Goal: Use online tool/utility: Utilize a website feature to perform a specific function

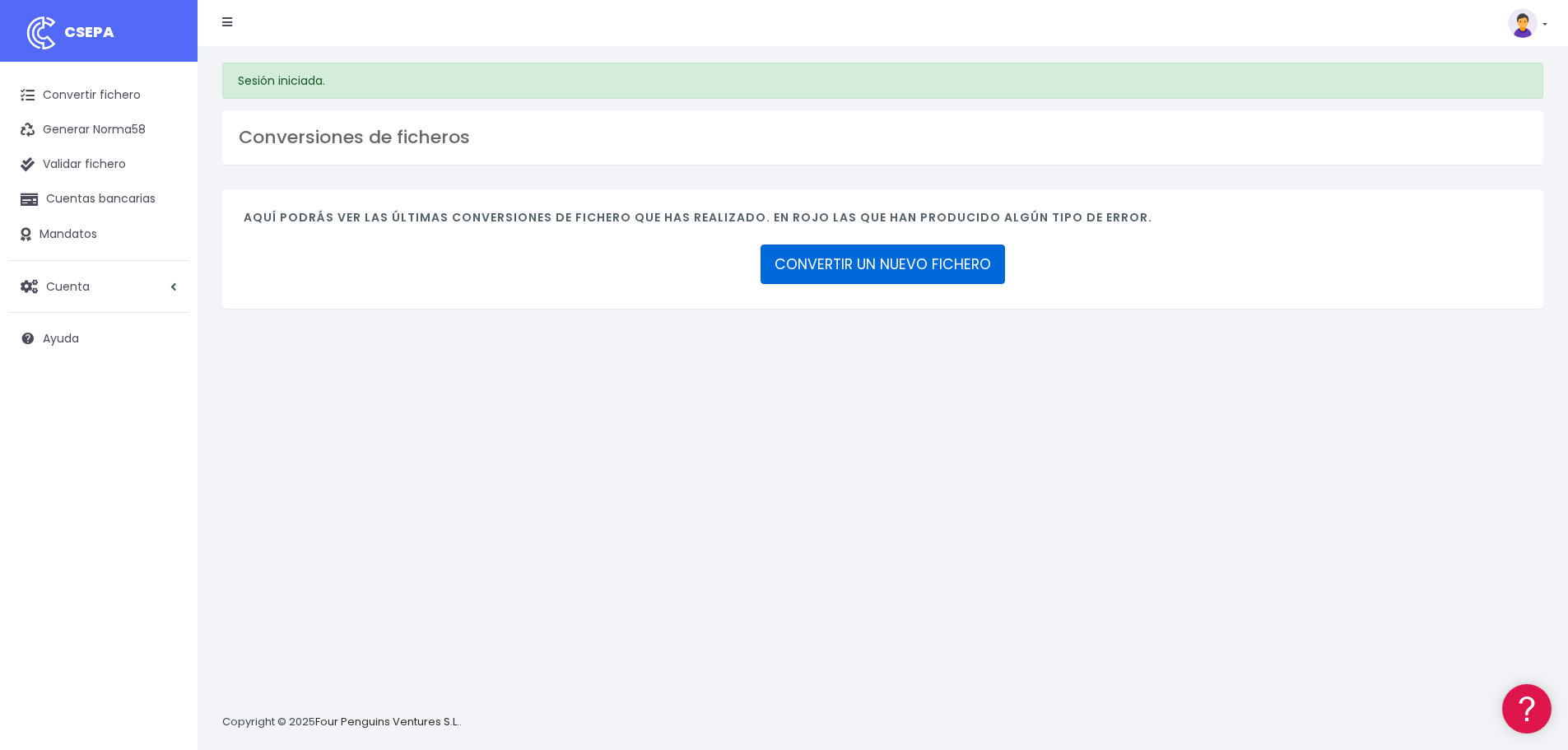
click at [864, 263] on link "CONVERTIR UN NUEVO FICHERO" at bounding box center [883, 264] width 245 height 39
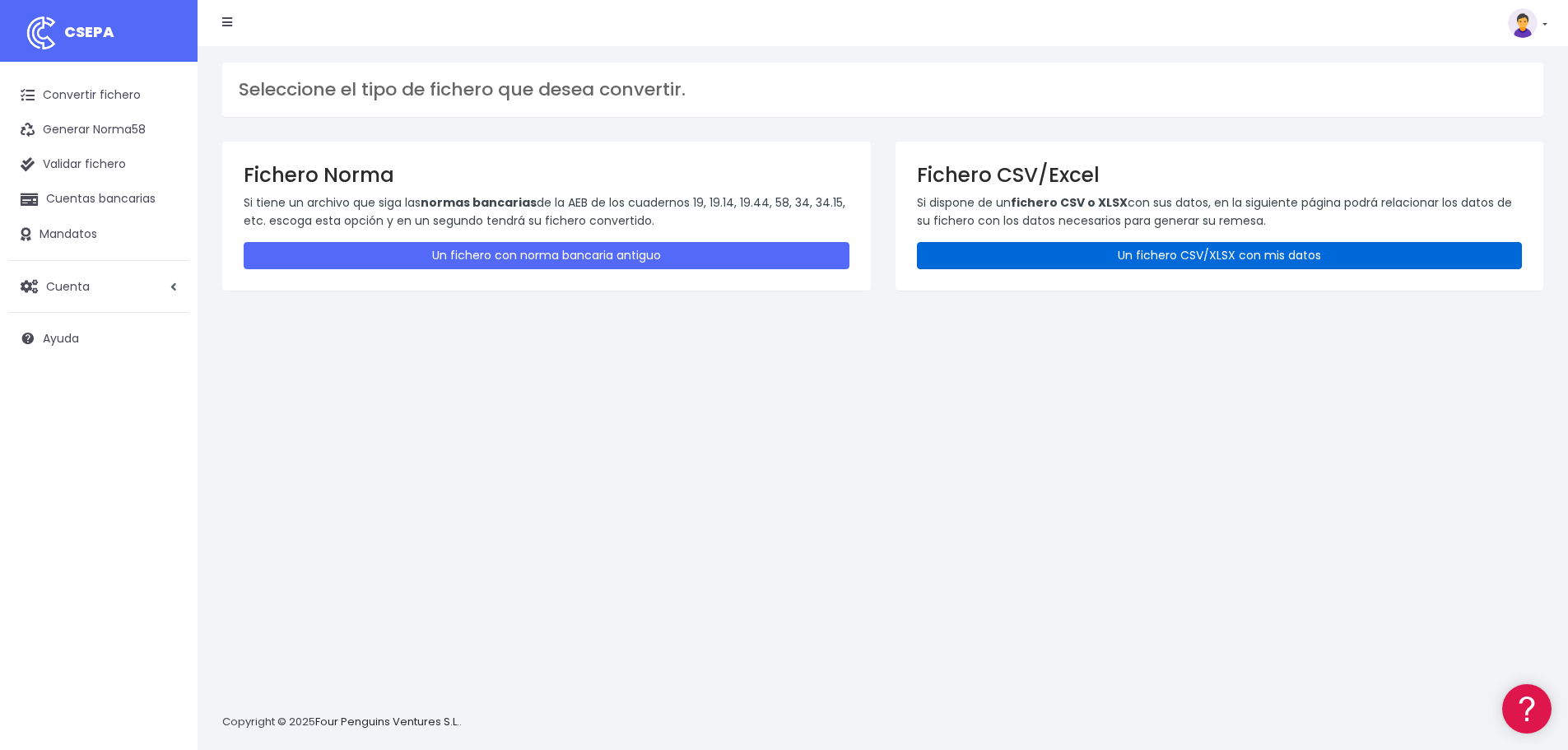
click at [1004, 255] on link "Un fichero CSV/XLSX con mis datos" at bounding box center [1219, 256] width 606 height 27
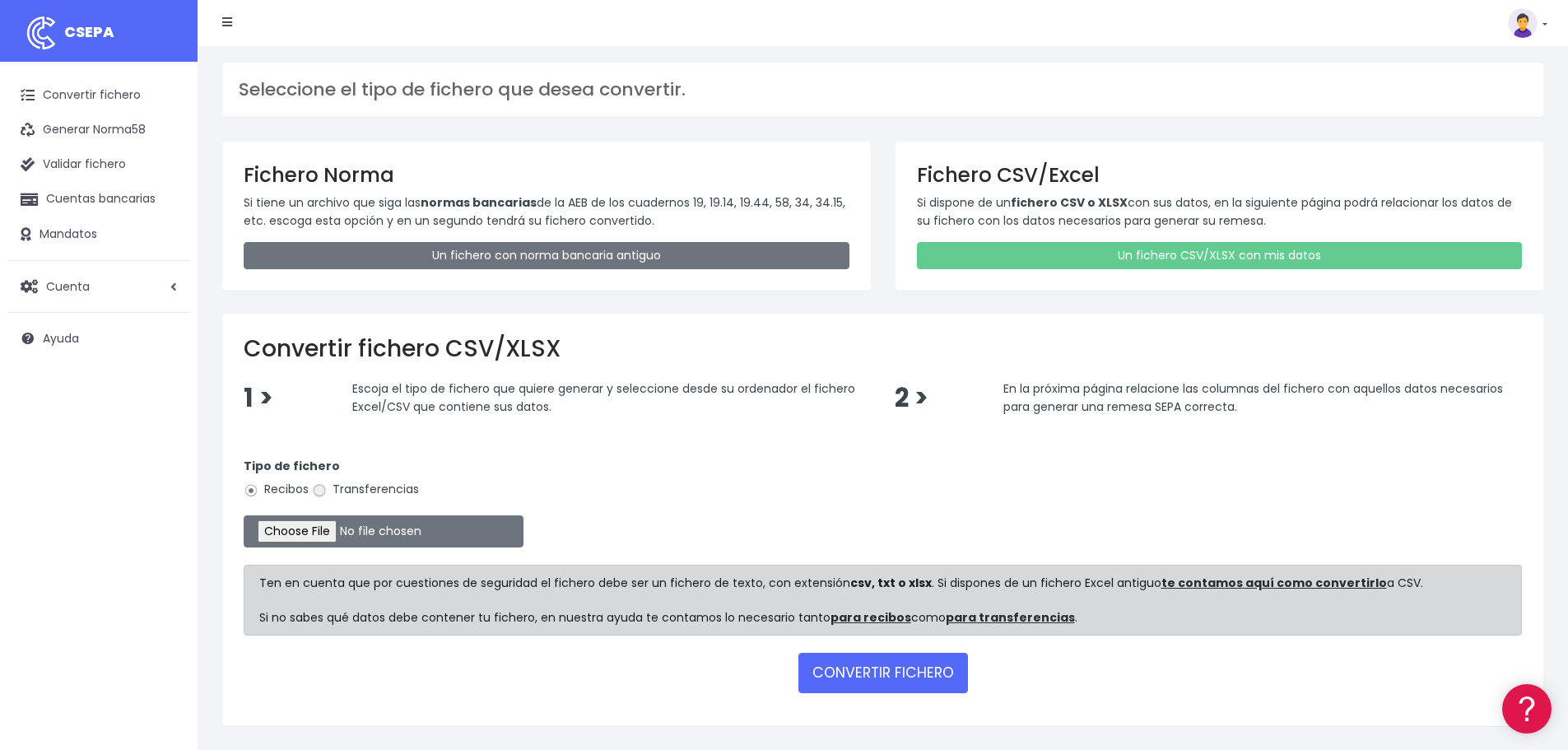
click at [317, 488] on input "Transferencias" at bounding box center [319, 491] width 15 height 15
radio input "true"
click at [328, 530] on input "file" at bounding box center [384, 531] width 280 height 32
type input "C:\fakepath\PHDS 021025.xlsx"
click at [822, 660] on button "CONVERTIR FICHERO" at bounding box center [883, 672] width 169 height 39
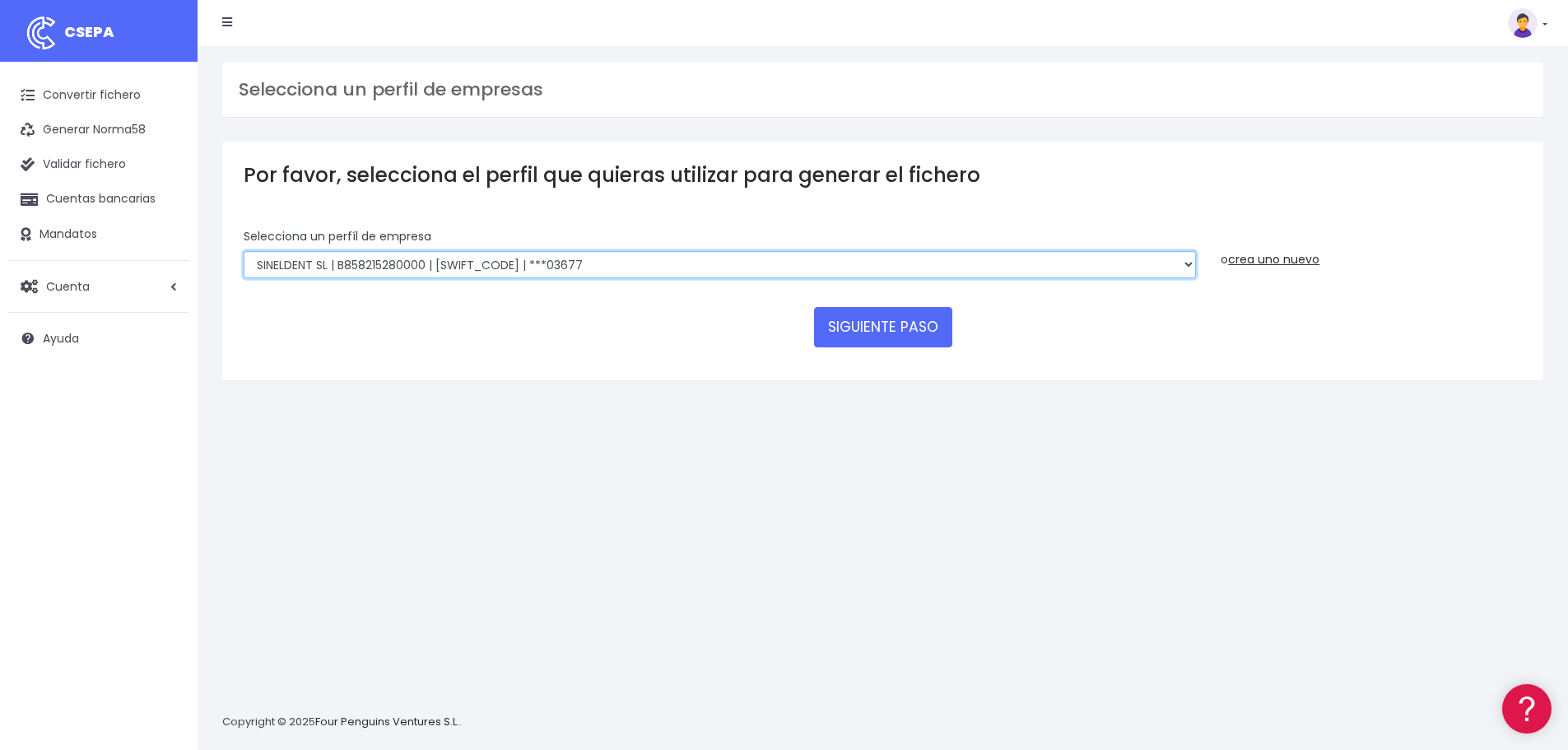
click at [519, 260] on select "EDESDEV | B32353443 | [SWIFT_CODE] | ***22399 SINELDENT | B85821528 | [SWIFT_CO…" at bounding box center [720, 265] width 952 height 28
select select "1669"
click at [244, 251] on select "EDESDEV | B32353443 | [SWIFT_CODE] | ***22399 SINELDENT | B85821528 | [SWIFT_CO…" at bounding box center [720, 265] width 952 height 28
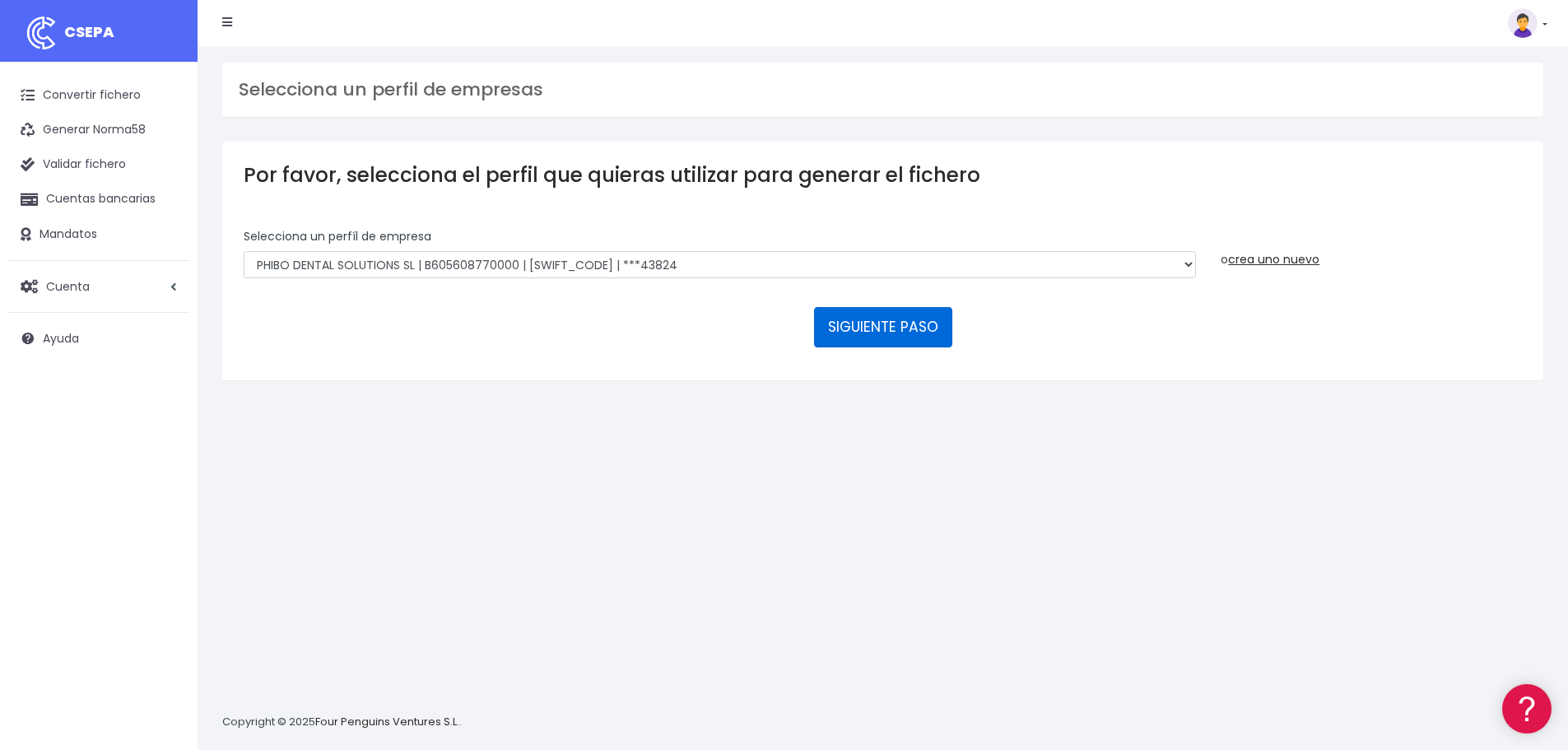
click at [872, 330] on button "SIGUIENTE PASO" at bounding box center [883, 326] width 138 height 39
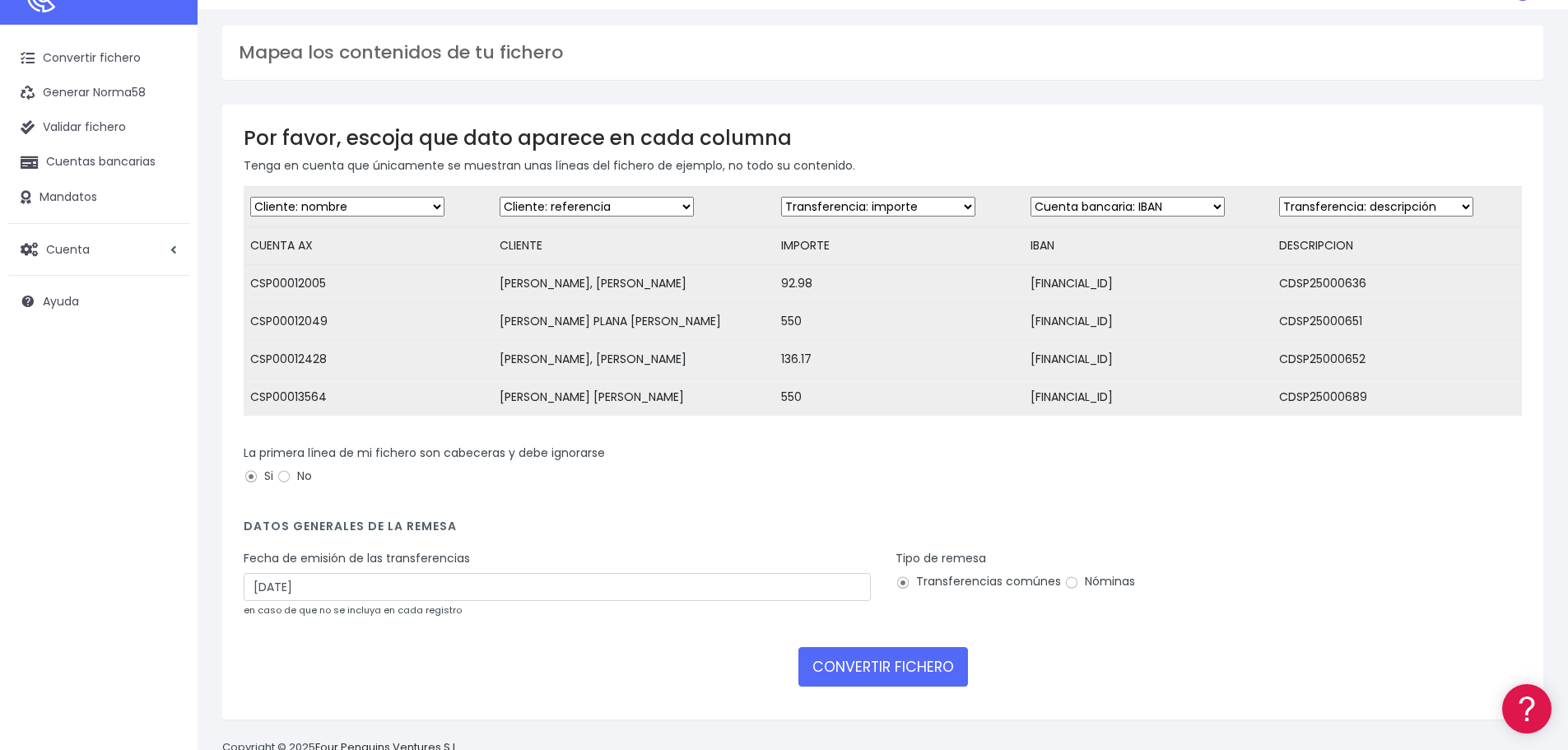
scroll to position [91, 0]
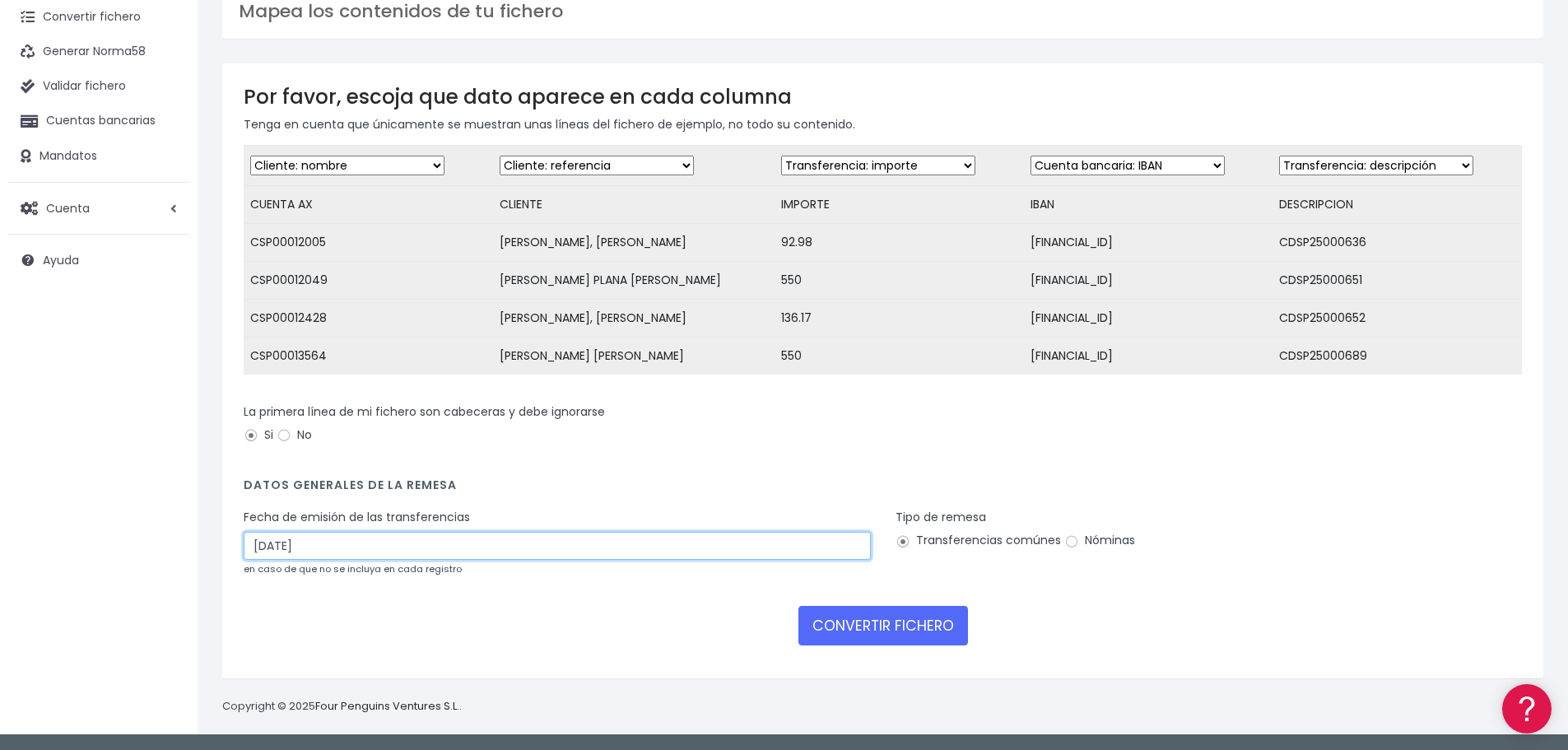
click at [320, 546] on input "04/10/2025" at bounding box center [557, 546] width 627 height 28
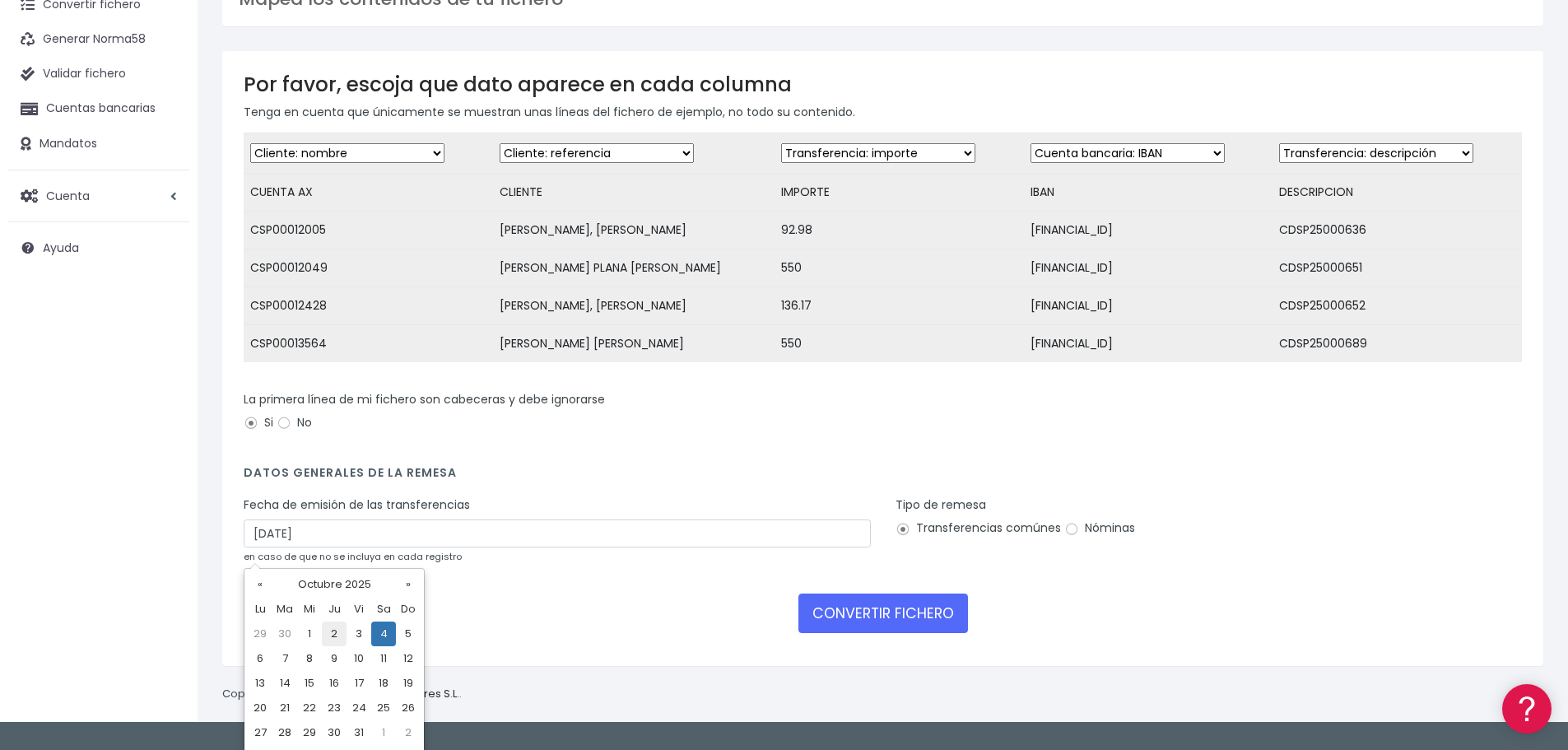
click at [333, 626] on td "2" at bounding box center [333, 634] width 24 height 24
type input "02/10/2025"
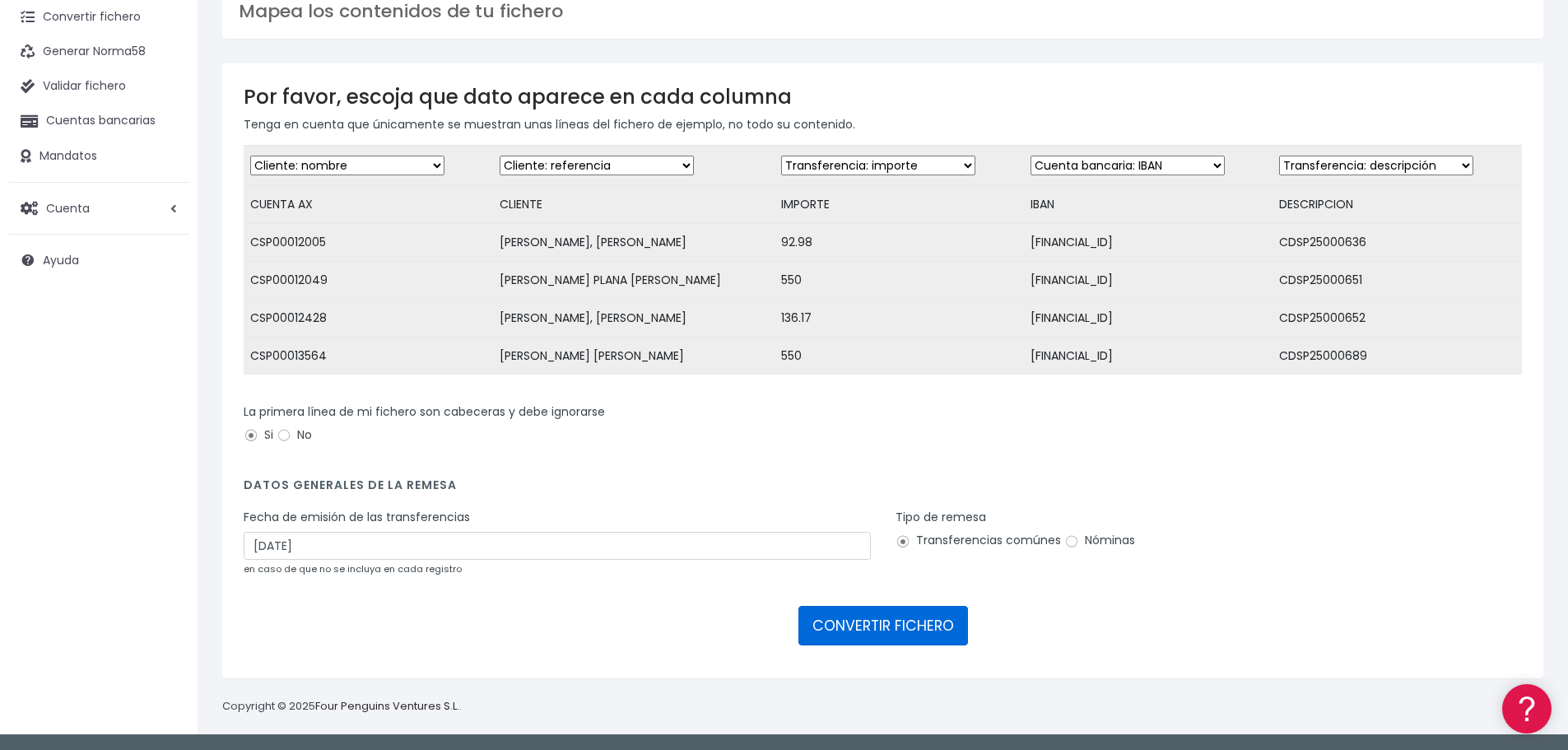
click at [850, 623] on button "CONVERTIR FICHERO" at bounding box center [883, 625] width 169 height 39
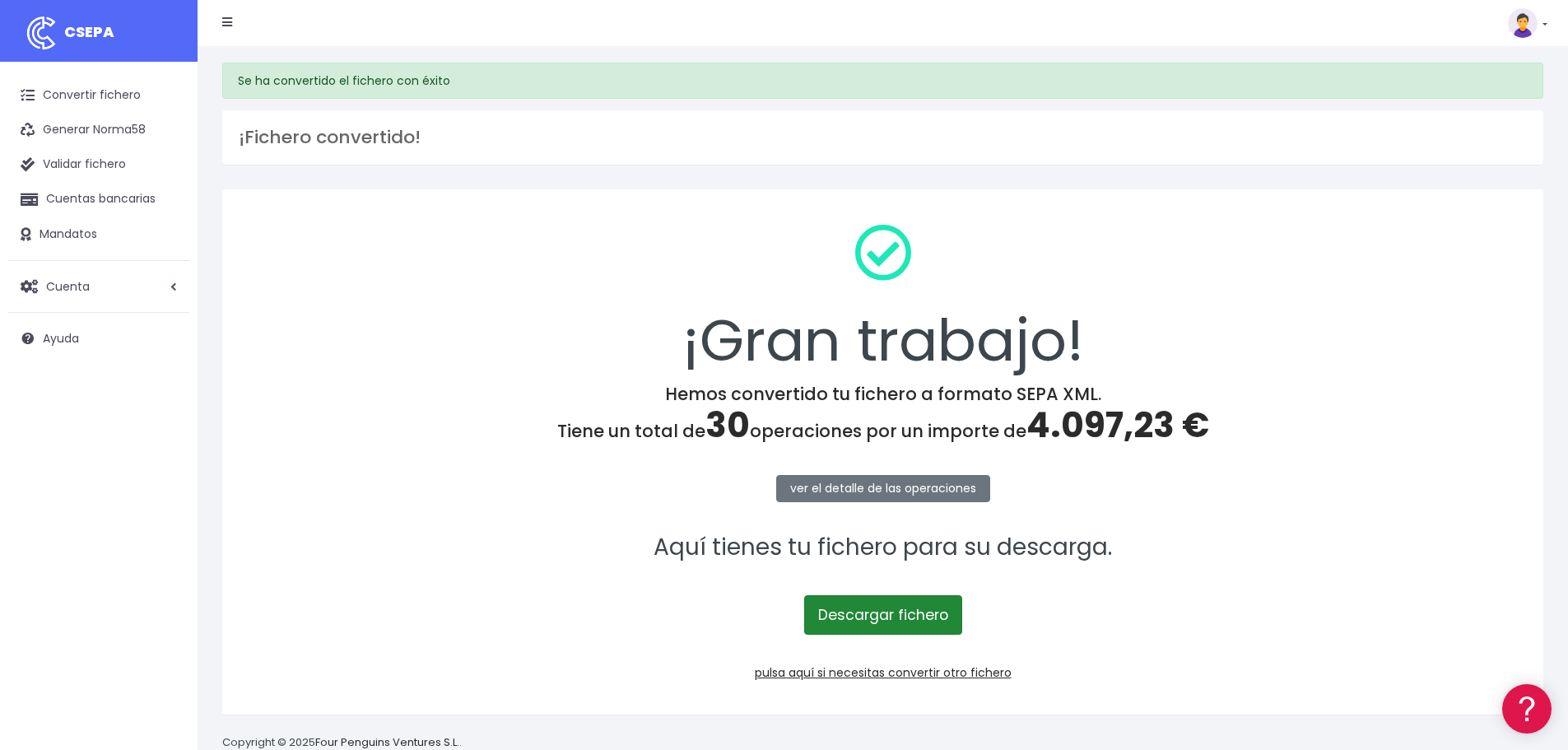
click at [858, 613] on link "Descargar fichero" at bounding box center [883, 614] width 158 height 39
click at [900, 671] on link "pulsa aquí si necesitas convertir otro fichero" at bounding box center [883, 673] width 257 height 17
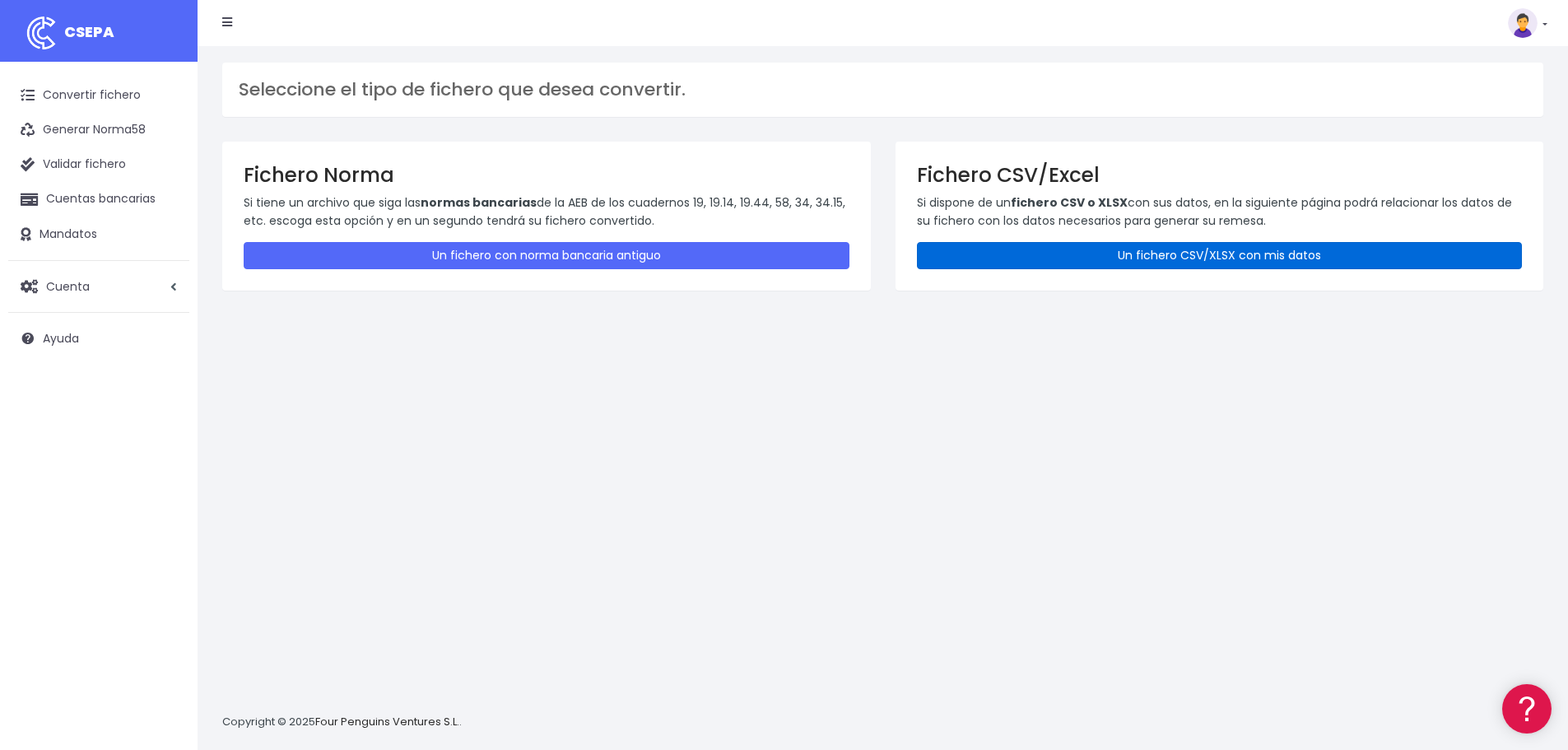
click at [1074, 254] on link "Un fichero CSV/XLSX con mis datos" at bounding box center [1219, 256] width 606 height 27
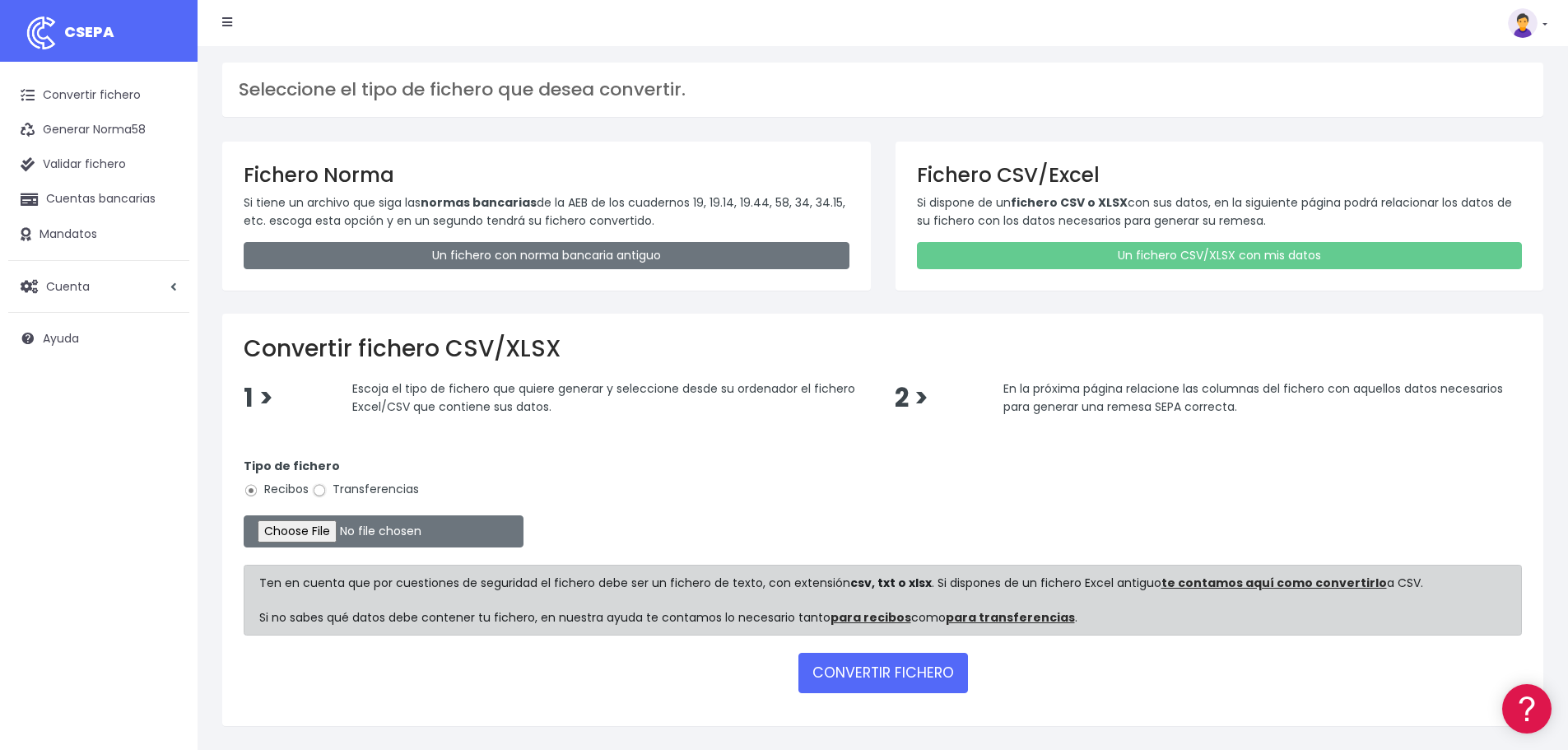
click at [317, 486] on input "Transferencias" at bounding box center [319, 491] width 15 height 15
radio input "true"
click at [333, 537] on input "file" at bounding box center [384, 531] width 280 height 32
type input "C:\fakepath\PHCC 021025.xlsx"
click at [842, 665] on button "CONVERTIR FICHERO" at bounding box center [883, 672] width 169 height 39
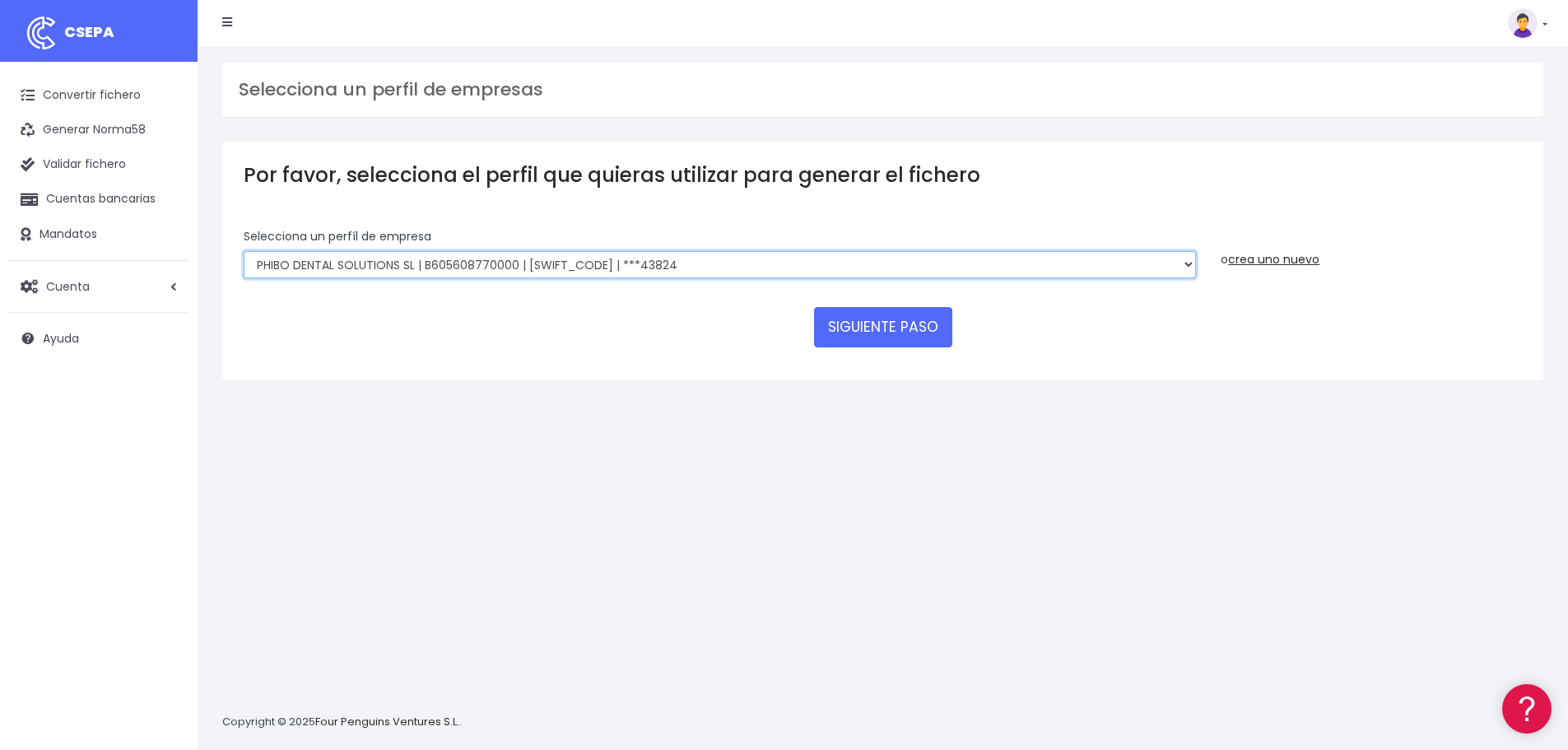
click at [565, 269] on select "EDESDEV | B32353443 | [SWIFT_CODE] | ***22399 SINELDENT | B85821528 | [SWIFT_CO…" at bounding box center [720, 265] width 952 height 28
select select "1838"
click at [244, 251] on select "EDESDEV | B32353443 | CAIXESBBXXX | ***22399 SINELDENT | B85821528 | CAIXESBBXX…" at bounding box center [720, 265] width 952 height 28
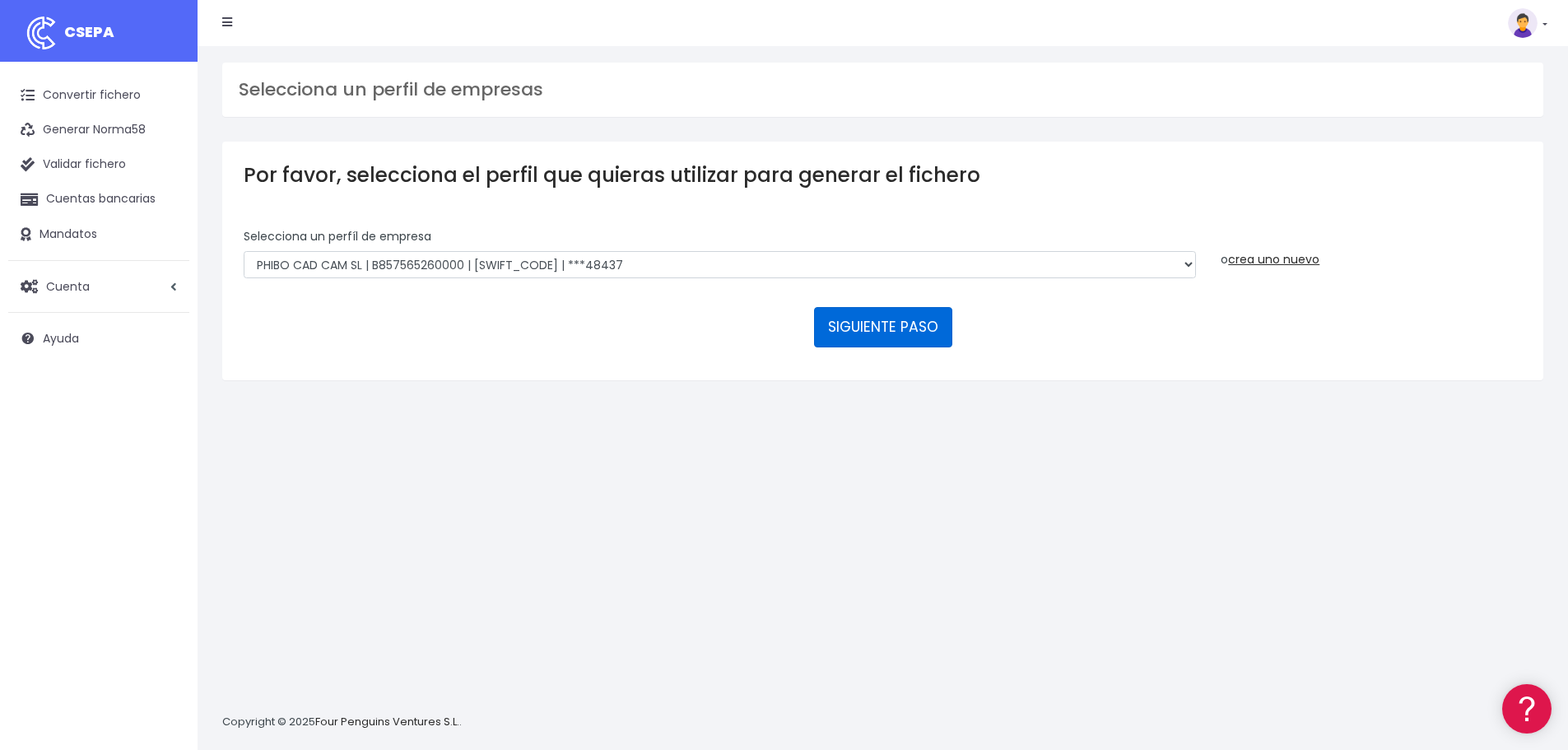
click at [895, 318] on button "SIGUIENTE PASO" at bounding box center [883, 326] width 138 height 39
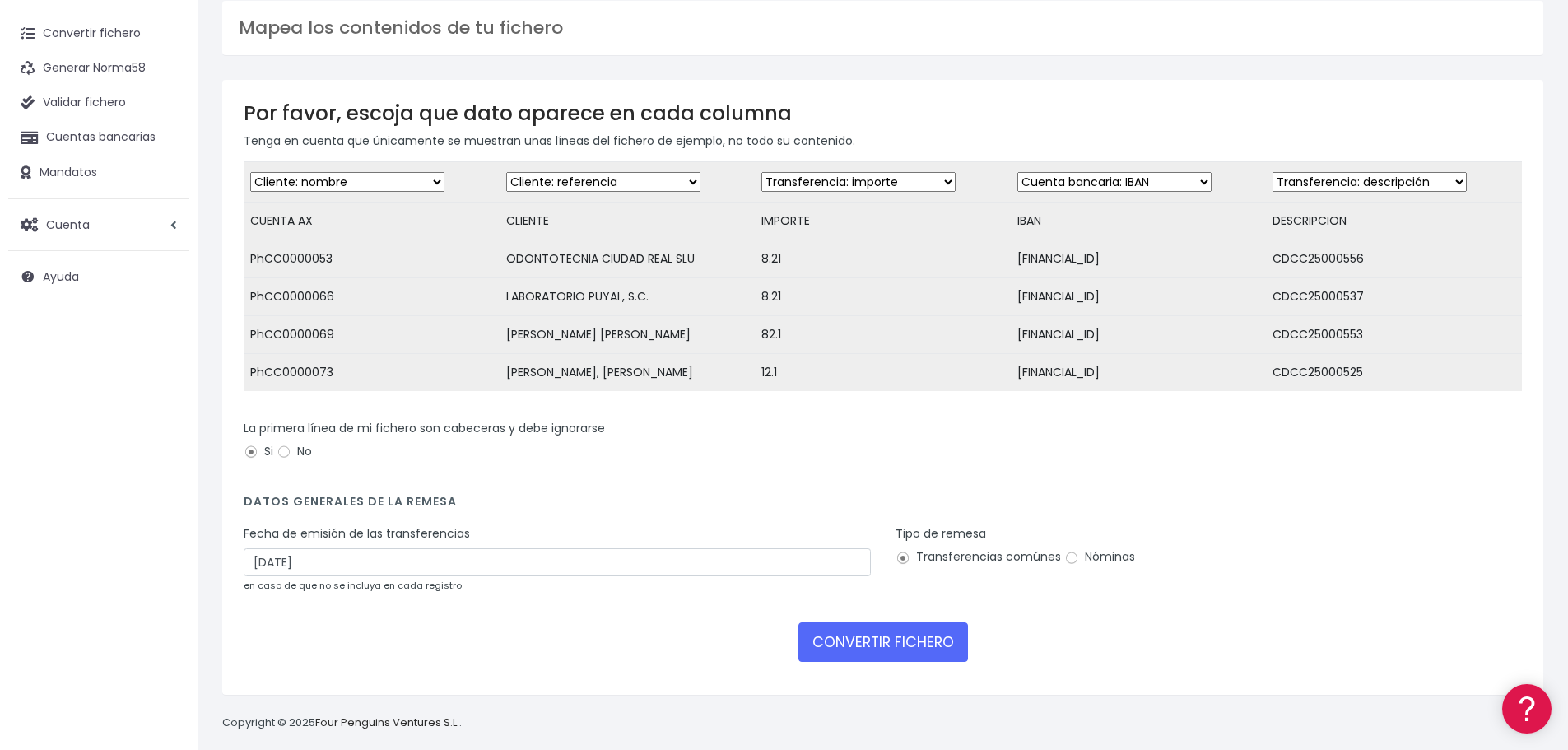
scroll to position [91, 0]
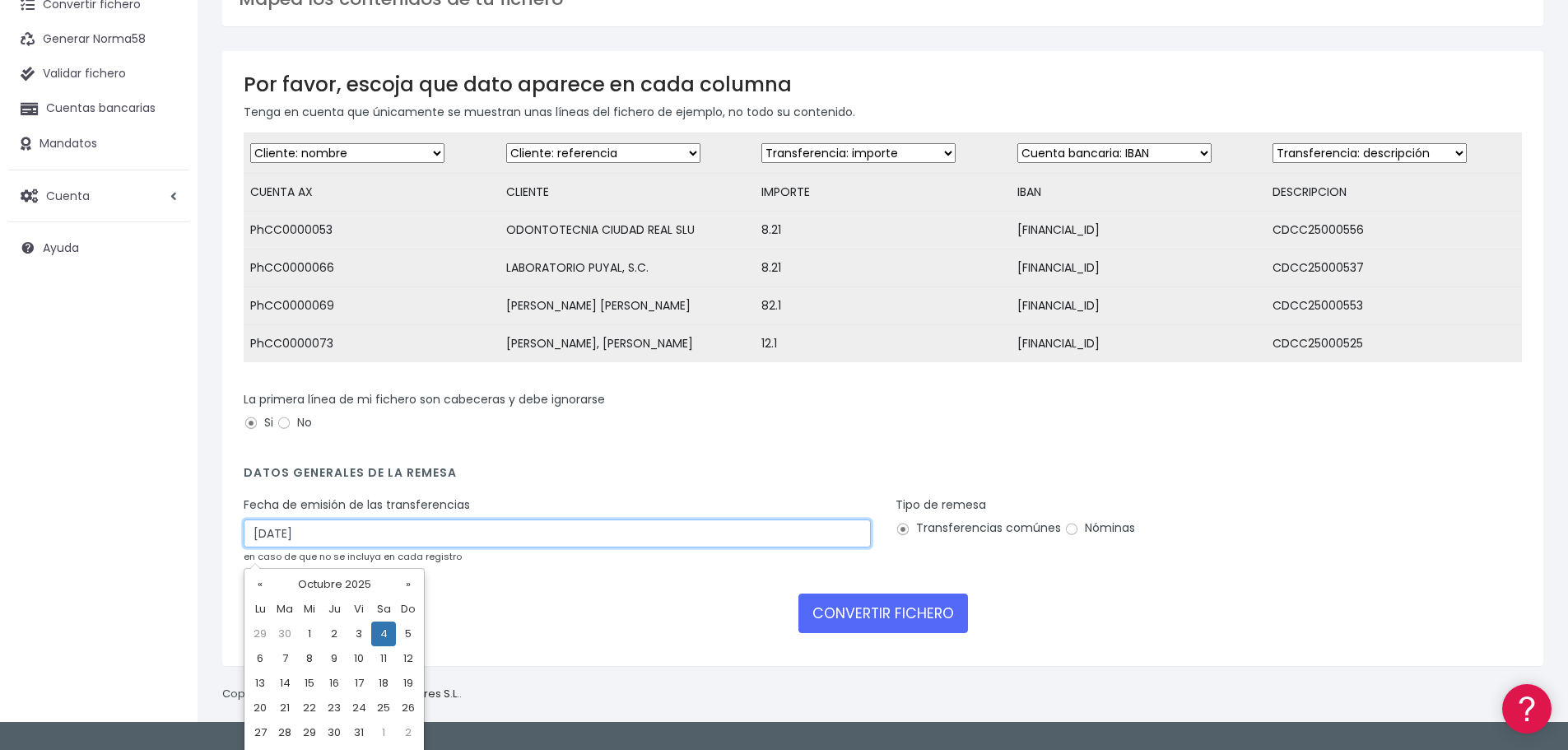
click at [317, 542] on input "04/10/2025" at bounding box center [557, 533] width 627 height 28
click at [333, 632] on td "2" at bounding box center [333, 634] width 24 height 24
type input "02/10/2025"
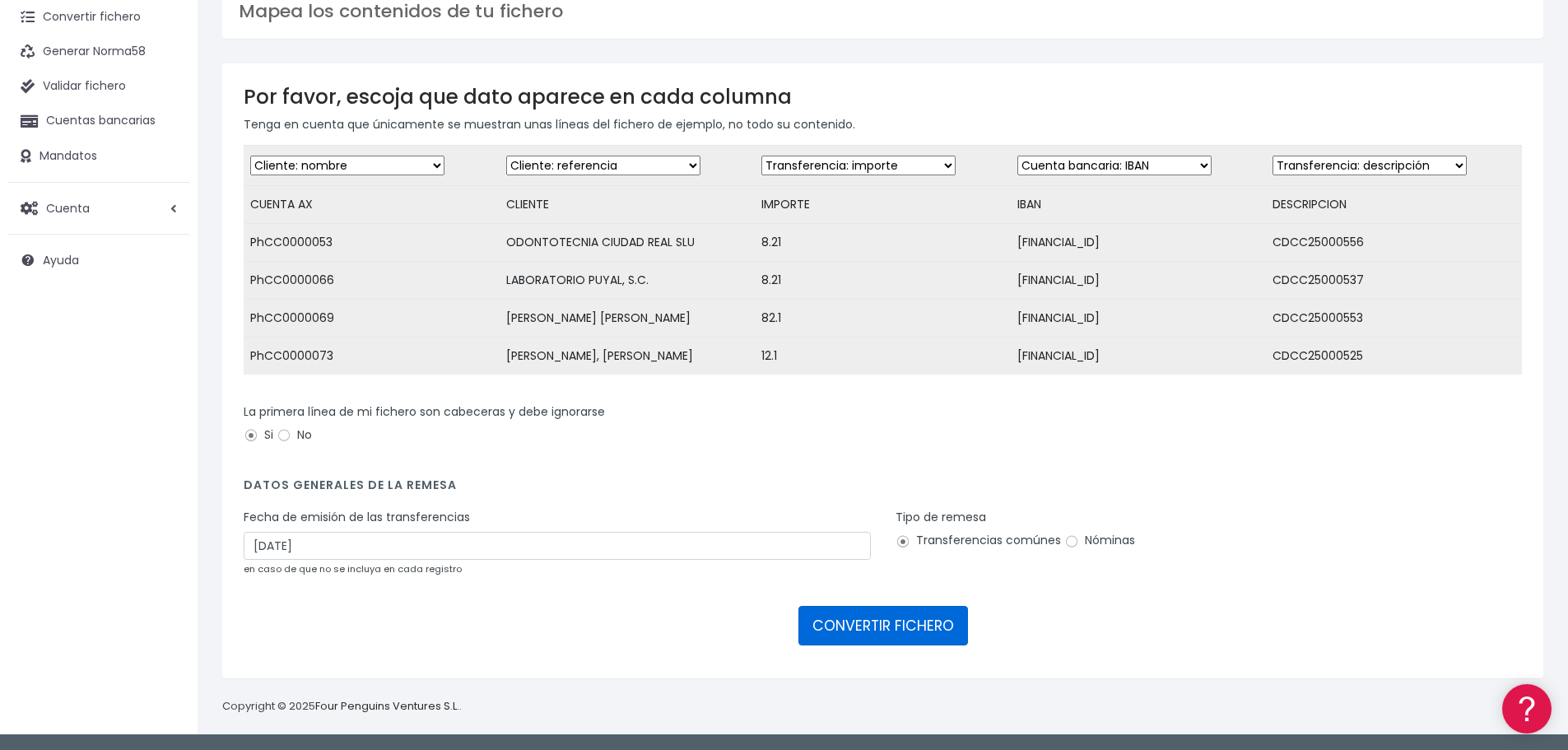
click at [851, 615] on button "CONVERTIR FICHERO" at bounding box center [883, 625] width 169 height 39
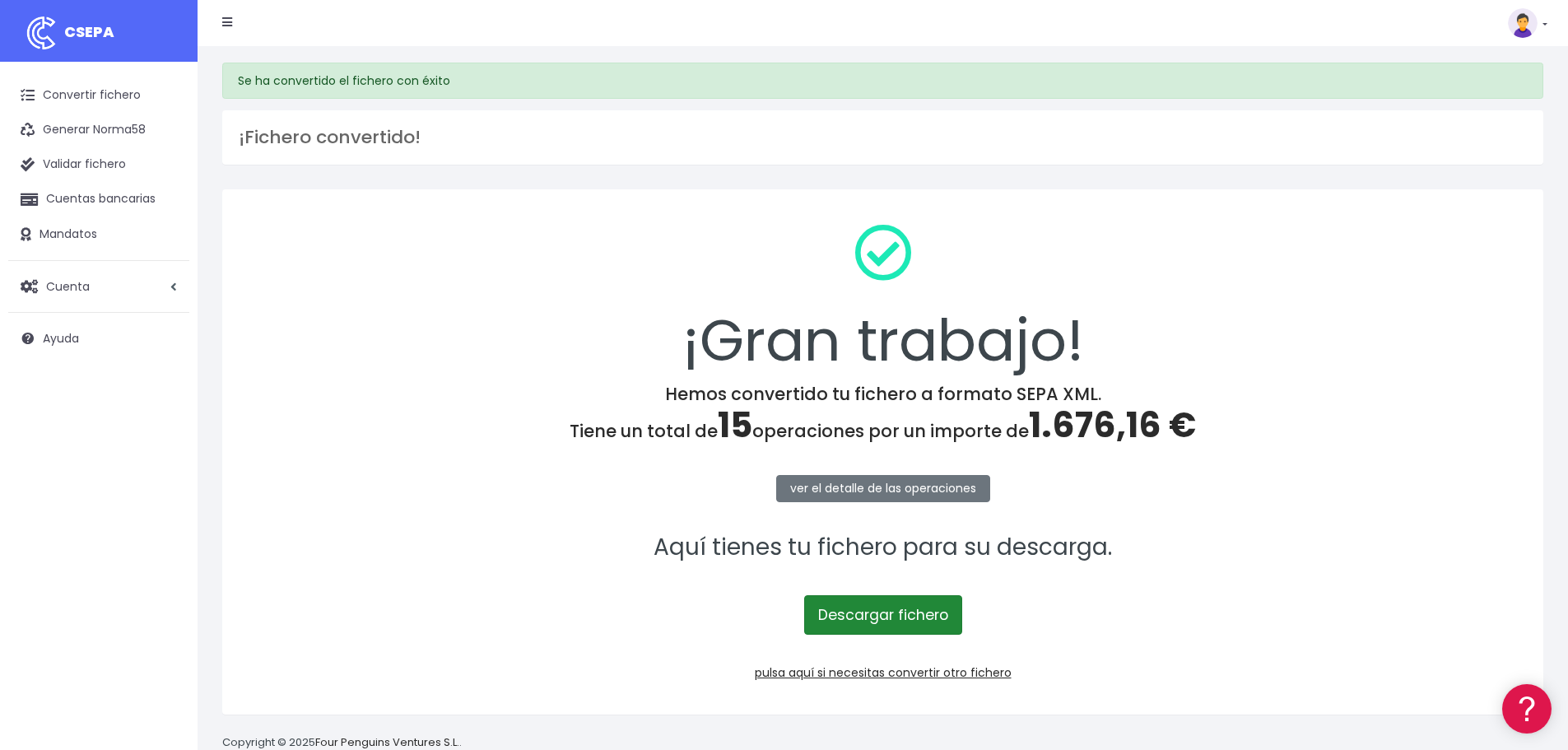
click at [892, 617] on link "Descargar fichero" at bounding box center [883, 614] width 158 height 39
click at [910, 675] on link "pulsa aquí si necesitas convertir otro fichero" at bounding box center [883, 673] width 257 height 17
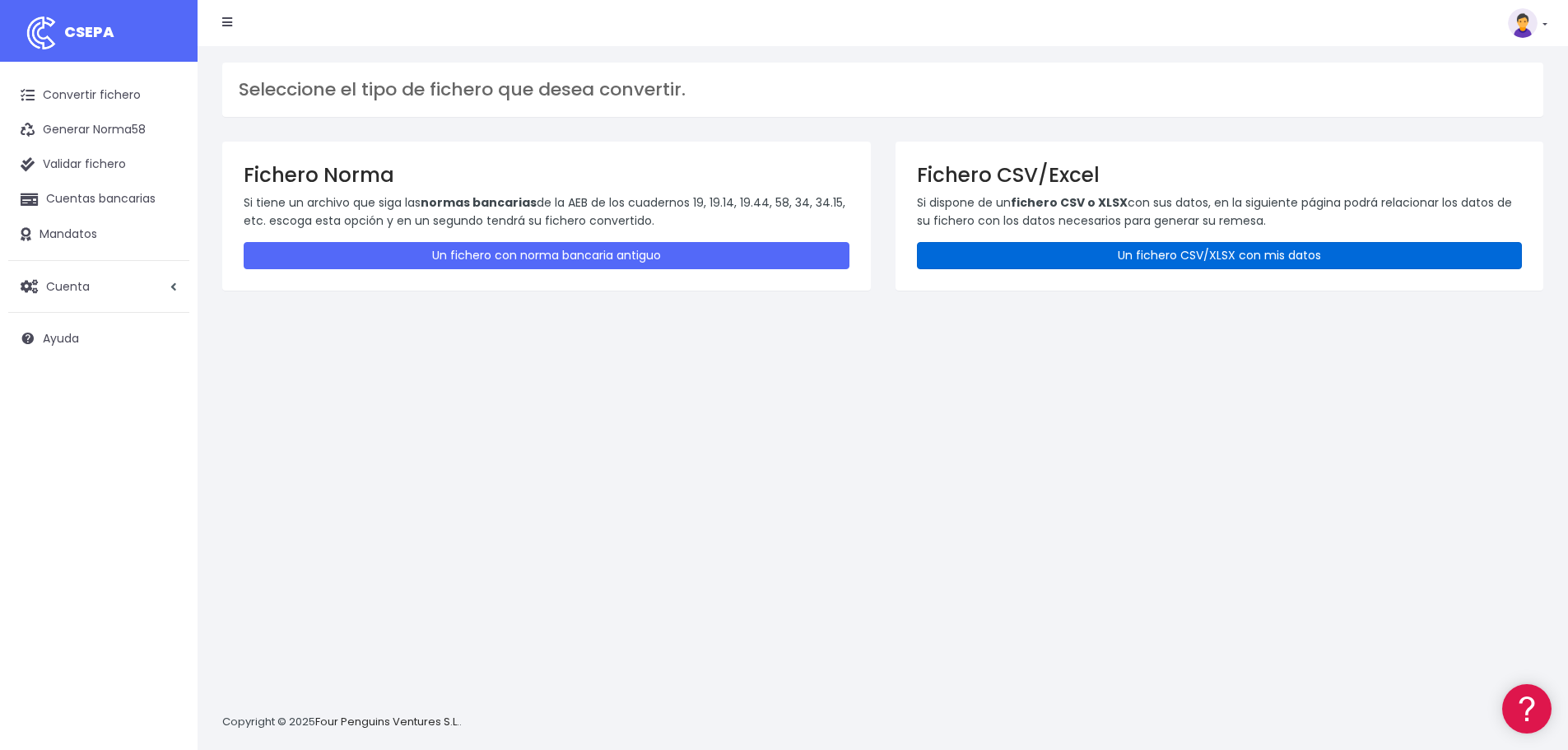
click at [963, 247] on link "Un fichero CSV/XLSX con mis datos" at bounding box center [1219, 256] width 606 height 27
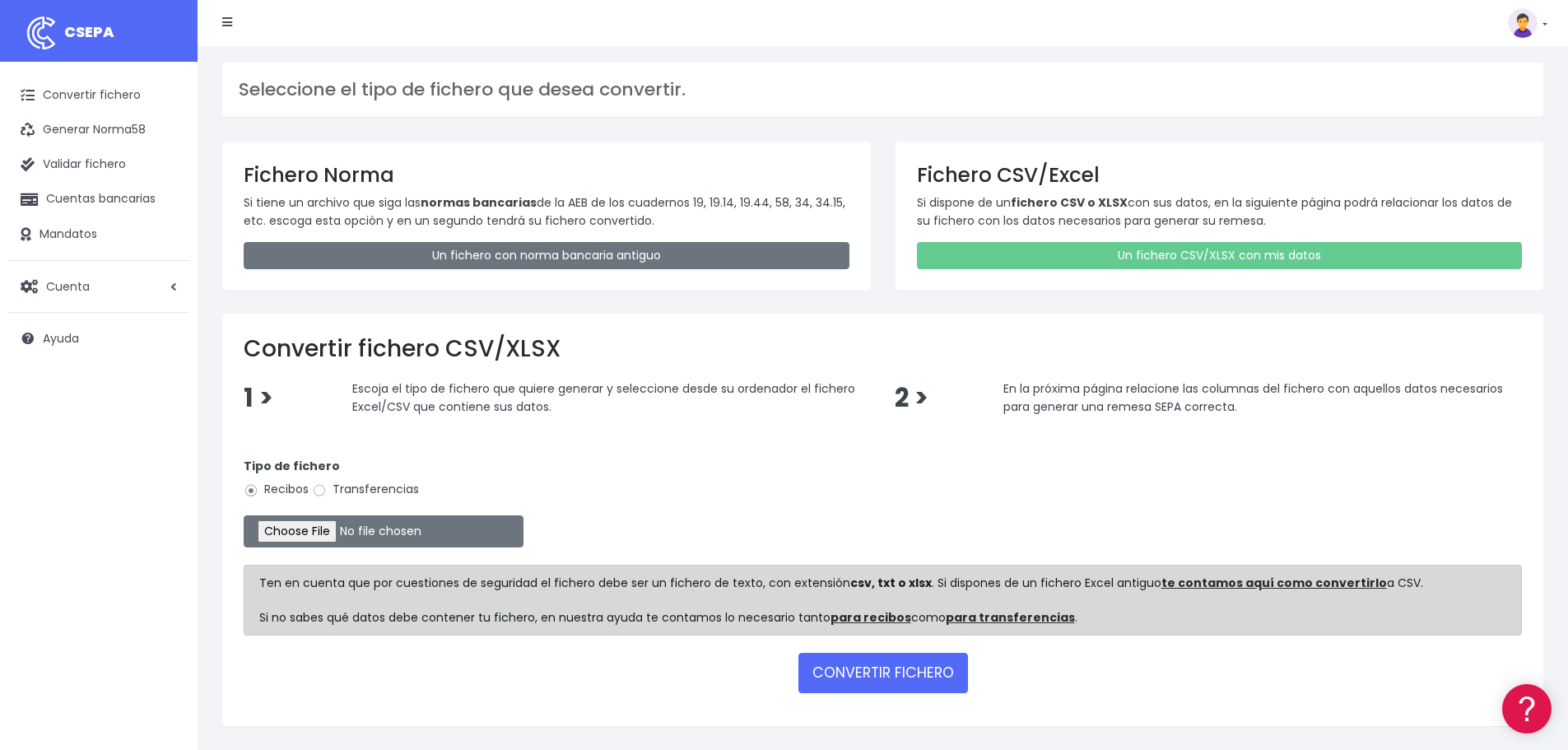
click at [340, 489] on label "Transferencias" at bounding box center [365, 489] width 107 height 18
click at [327, 489] on input "Transferencias" at bounding box center [319, 491] width 15 height 15
radio input "true"
click at [349, 531] on input "file" at bounding box center [384, 531] width 280 height 32
type input "C:\fakepath\SINE 021025.xlsx"
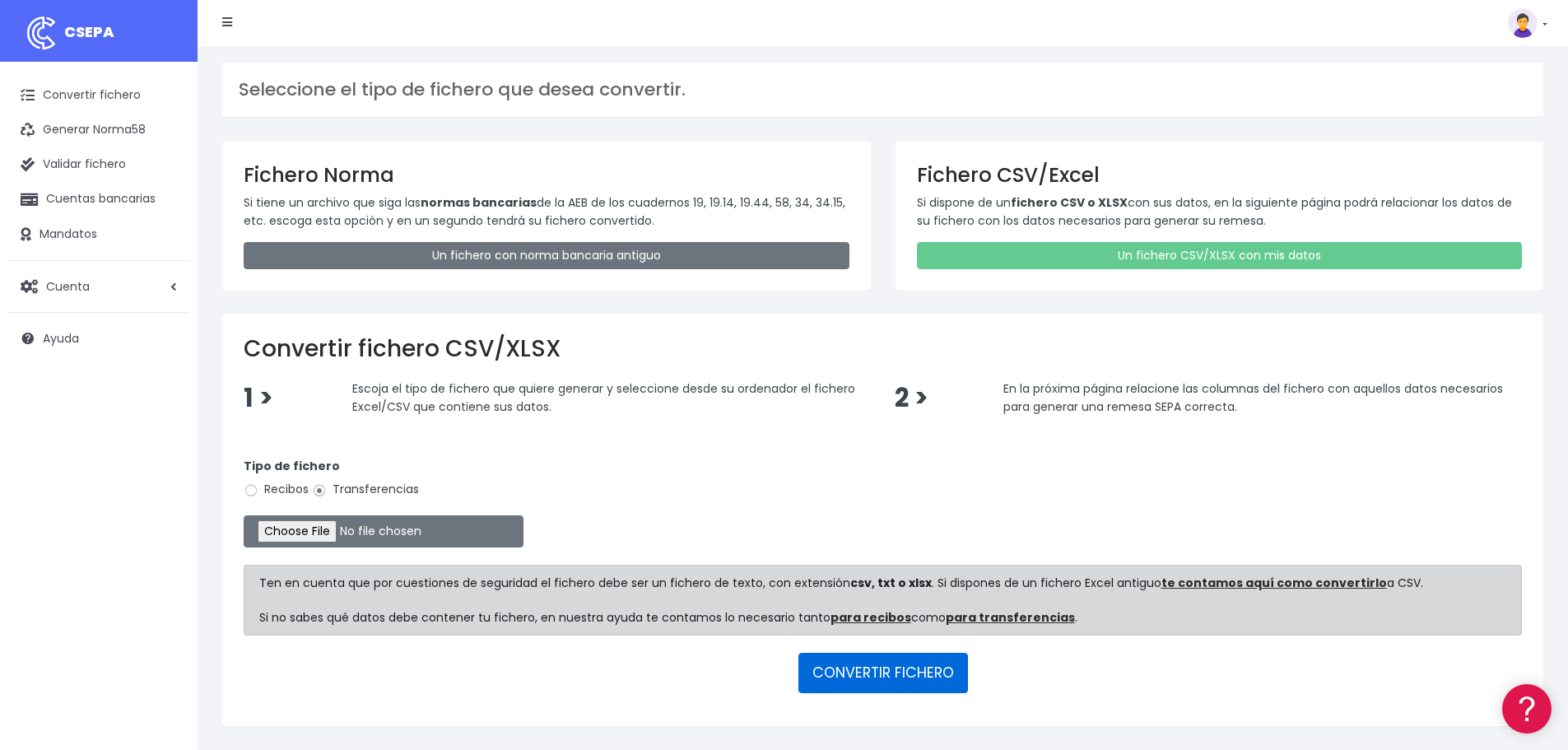
click at [900, 675] on button "CONVERTIR FICHERO" at bounding box center [883, 672] width 169 height 39
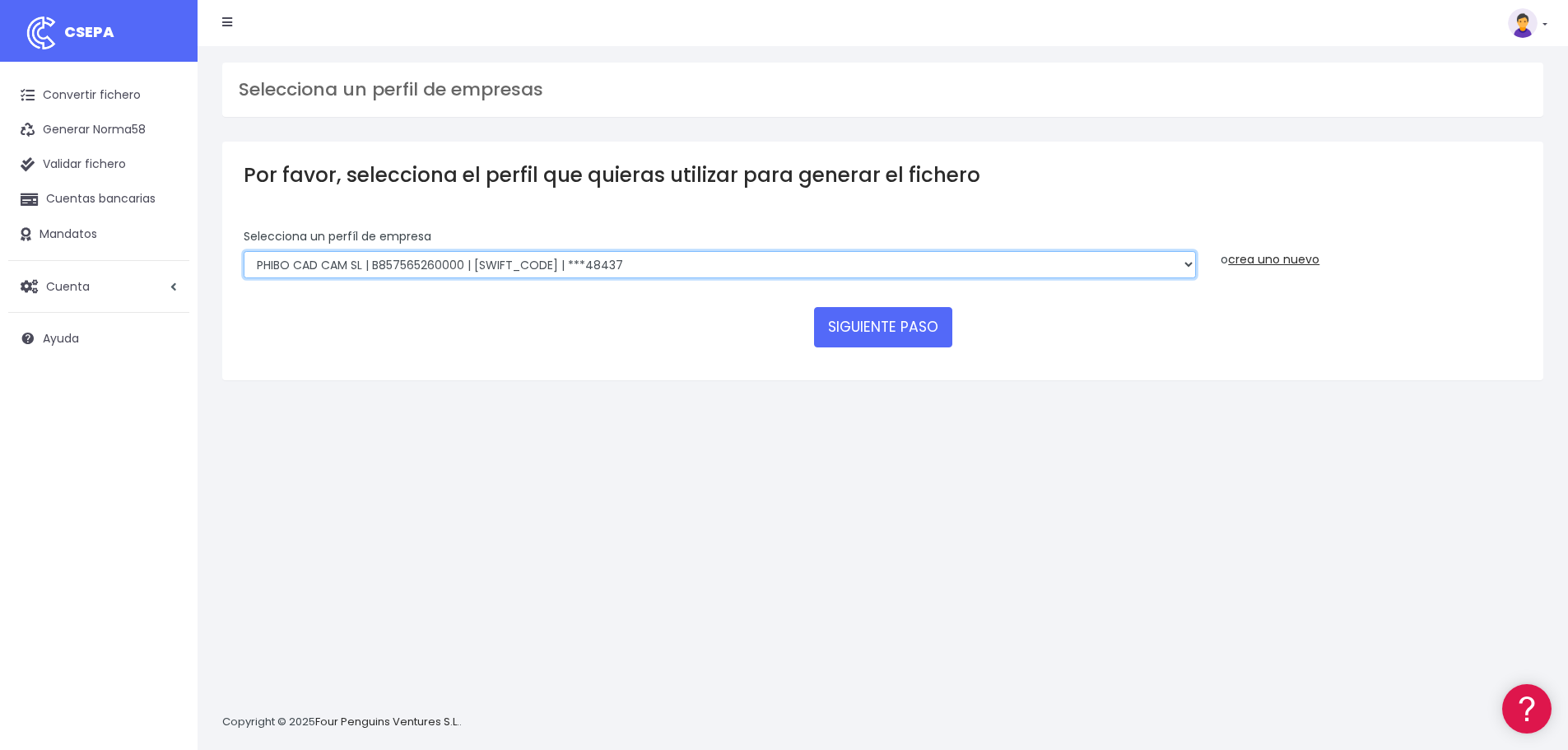
click at [630, 268] on select "EDESDEV | B32353443 | [SWIFT_CODE] | ***22399 SINELDENT | B85821528 | [SWIFT_CO…" at bounding box center [720, 265] width 952 height 28
select select "2148"
click at [244, 251] on select "EDESDEV | B32353443 | CAIXESBBXXX | ***22399 SINELDENT | B85821528 | CAIXESBBXX…" at bounding box center [720, 265] width 952 height 28
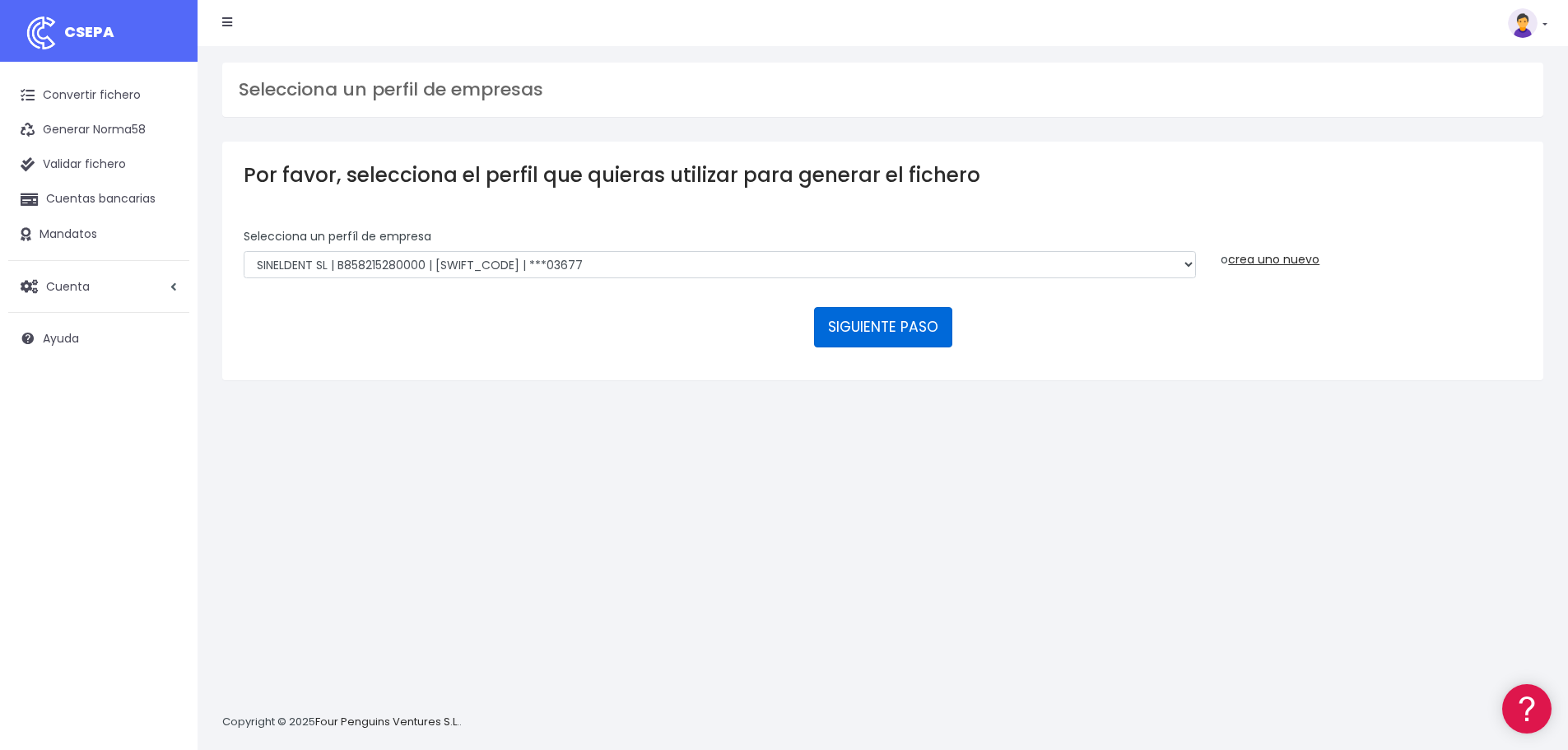
click at [895, 322] on button "SIGUIENTE PASO" at bounding box center [883, 326] width 138 height 39
click at [865, 325] on button "SIGUIENTE PASO" at bounding box center [883, 326] width 138 height 39
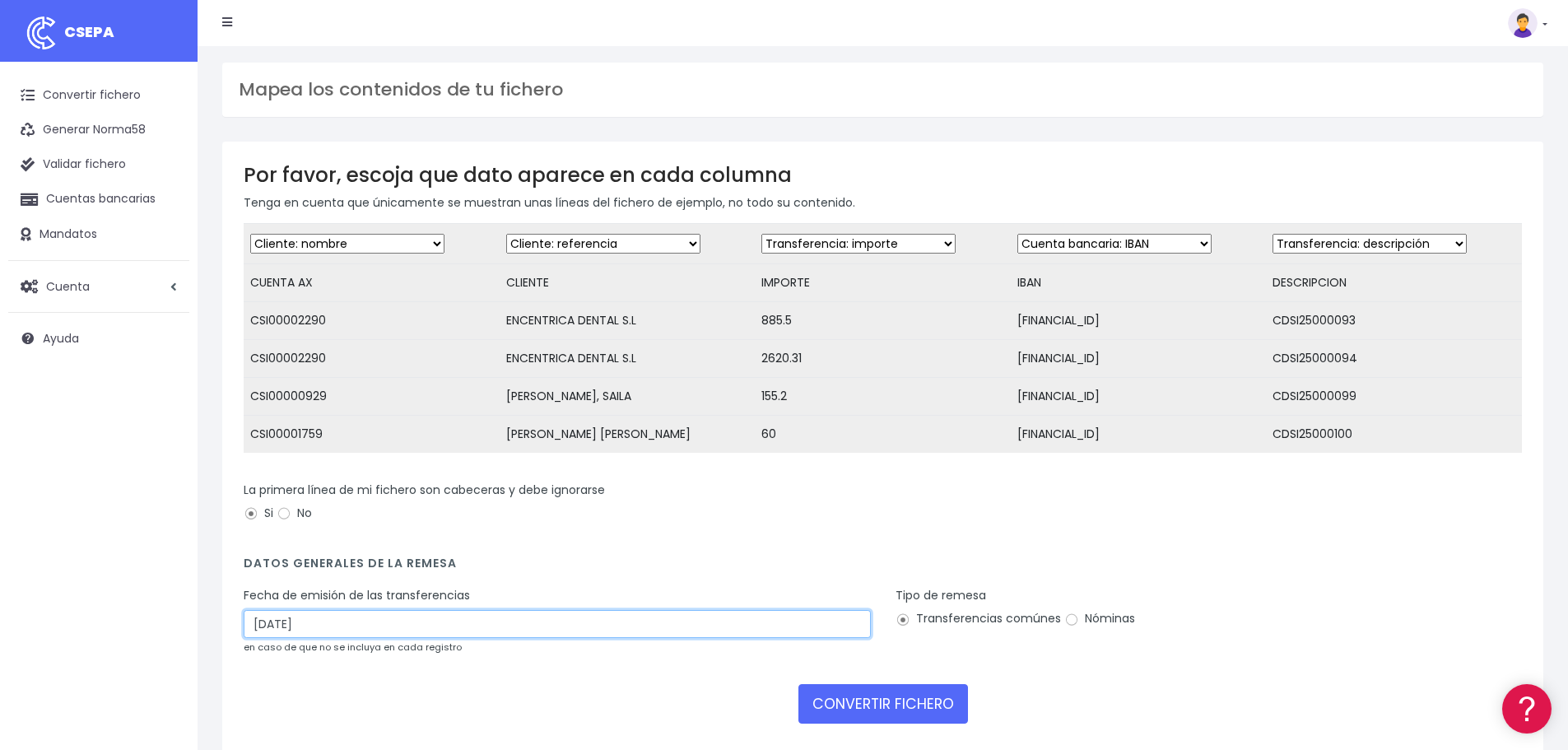
click at [331, 634] on input "[DATE]" at bounding box center [557, 623] width 627 height 28
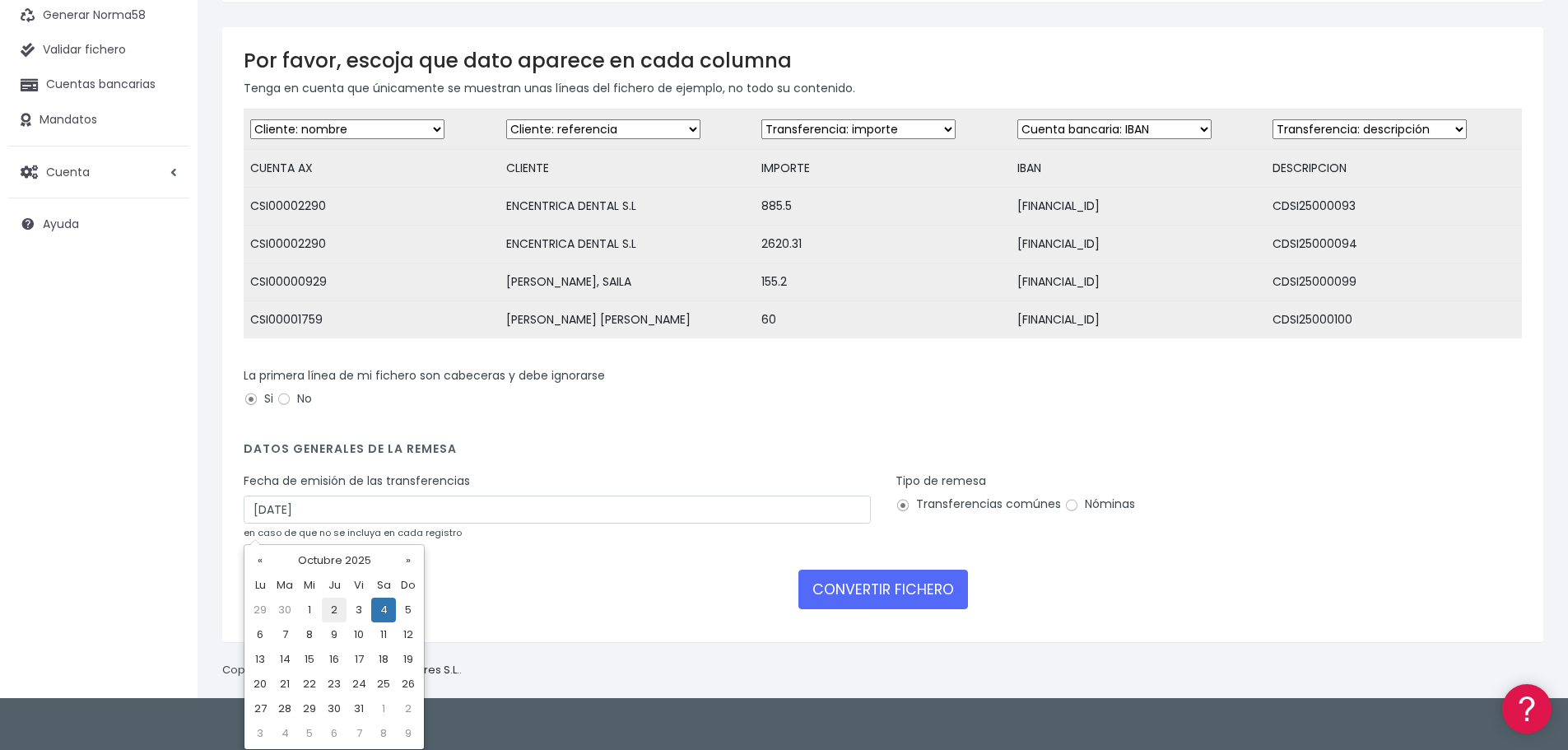
click at [335, 606] on td "2" at bounding box center [333, 609] width 24 height 24
type input "[DATE]"
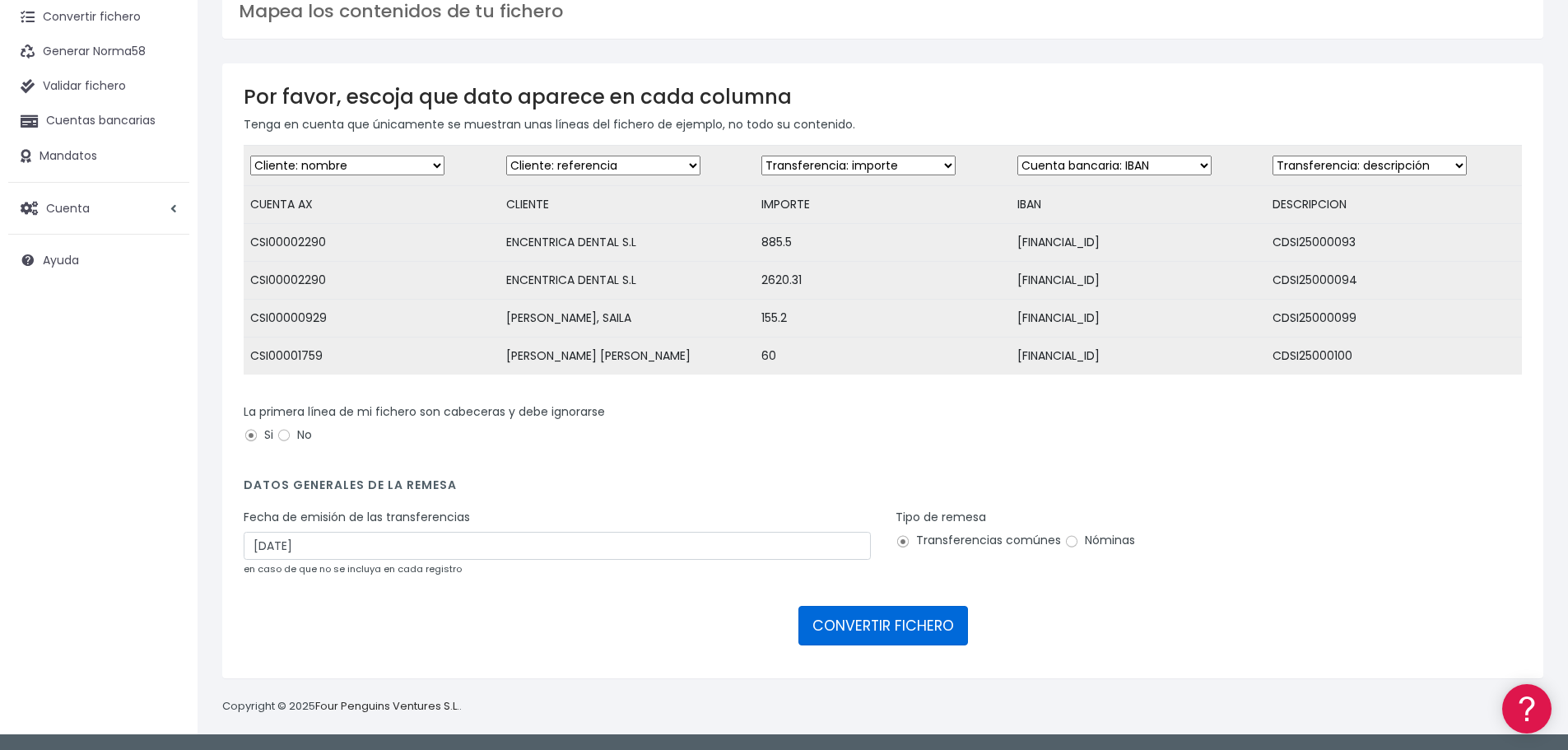
click at [861, 613] on button "CONVERTIR FICHERO" at bounding box center [883, 625] width 169 height 39
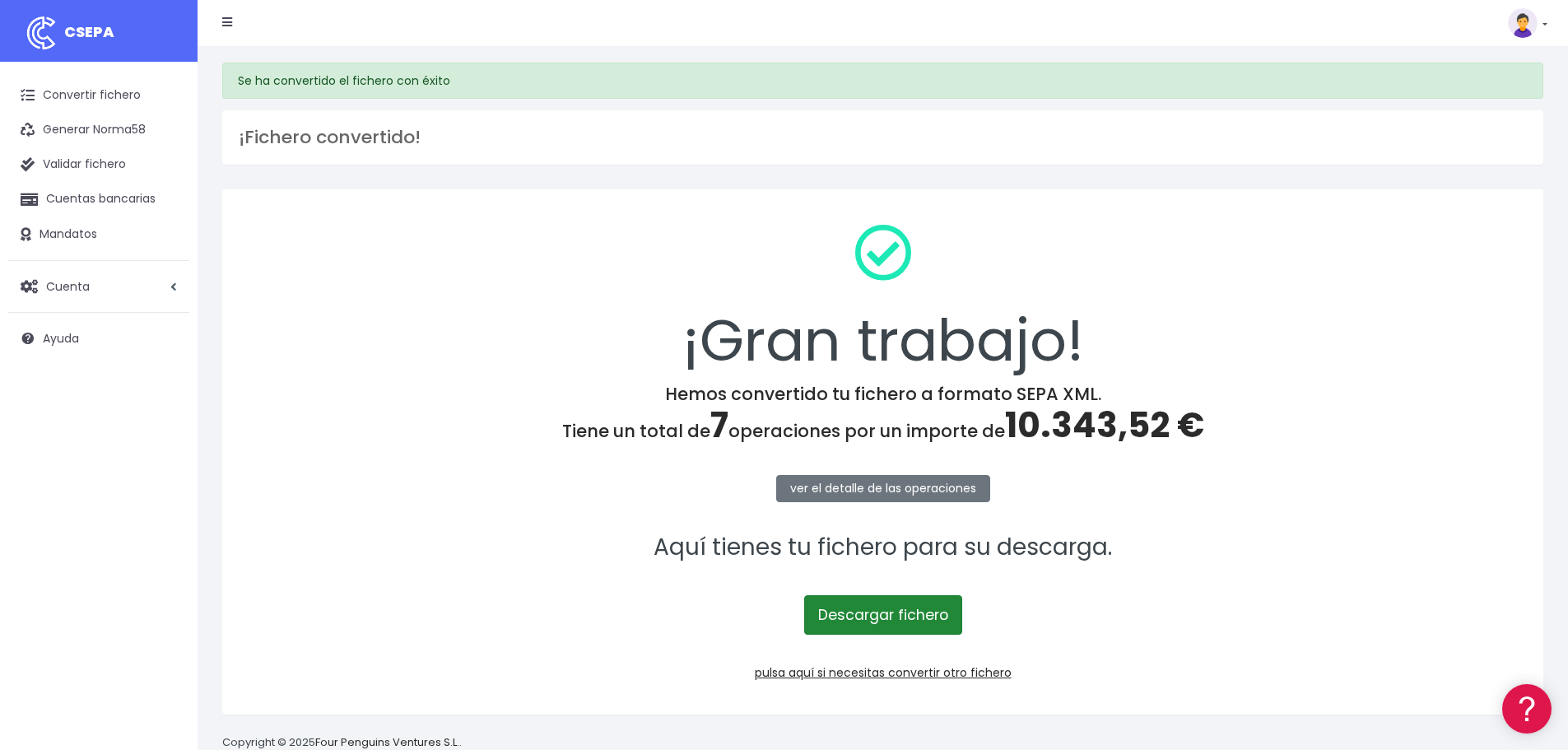
click at [849, 609] on link "Descargar fichero" at bounding box center [883, 614] width 158 height 39
click at [851, 670] on link "pulsa aquí si necesitas convertir otro fichero" at bounding box center [883, 673] width 257 height 17
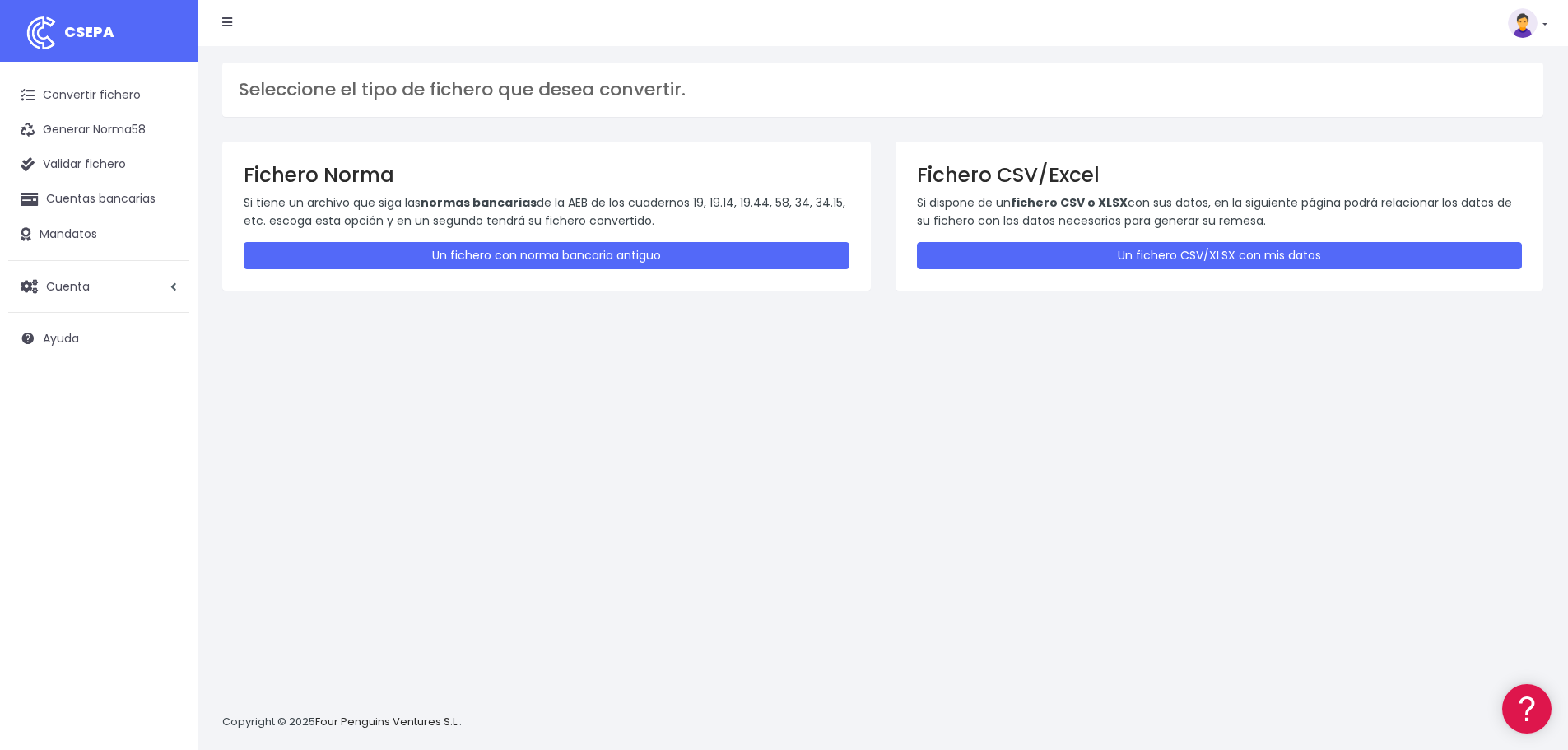
click at [1540, 23] on link at bounding box center [1527, 23] width 39 height 29
click at [1474, 218] on link "Salir" at bounding box center [1489, 228] width 114 height 30
